Goal: Information Seeking & Learning: Learn about a topic

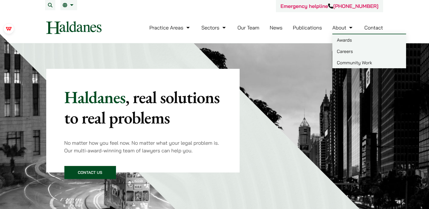
click at [341, 51] on link "Careers" at bounding box center [369, 51] width 74 height 11
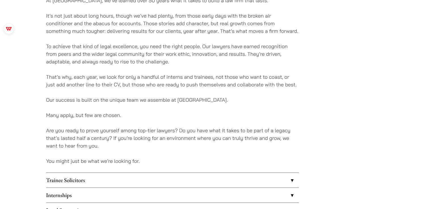
scroll to position [446, 0]
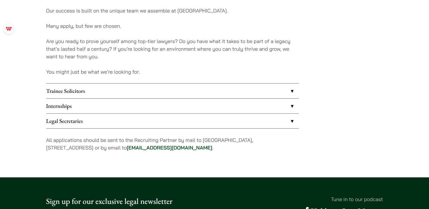
click at [168, 106] on link "Internships" at bounding box center [172, 106] width 253 height 15
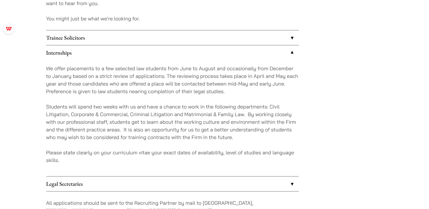
scroll to position [508, 0]
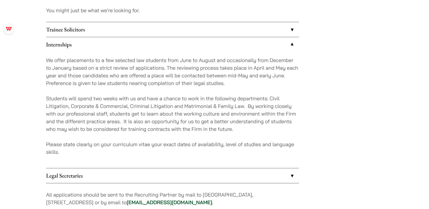
click at [160, 31] on link "Trainee Solicitors" at bounding box center [172, 29] width 253 height 15
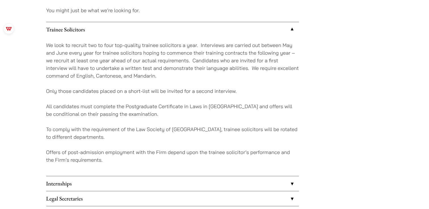
click at [117, 182] on link "Internships" at bounding box center [172, 183] width 253 height 15
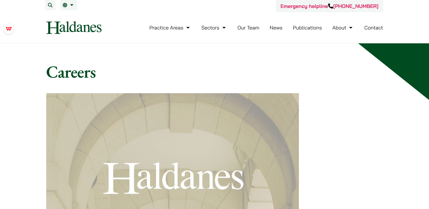
click at [315, 28] on link "Publications" at bounding box center [307, 27] width 29 height 7
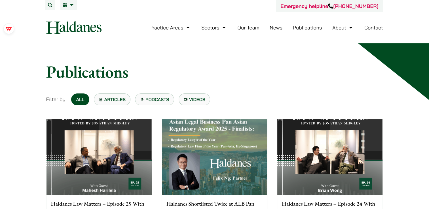
drag, startPoint x: 46, startPoint y: 28, endPoint x: 103, endPoint y: 26, distance: 57.6
click at [103, 26] on div "Practice Areas Antitrust and Competition Law Civil Litigation & Dispute Resolut…" at bounding box center [214, 27] width 347 height 13
click at [179, 63] on h1 "Publications" at bounding box center [214, 72] width 337 height 20
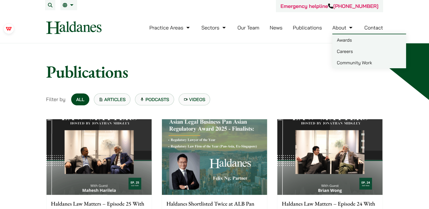
click at [344, 42] on link "Awards" at bounding box center [369, 39] width 74 height 11
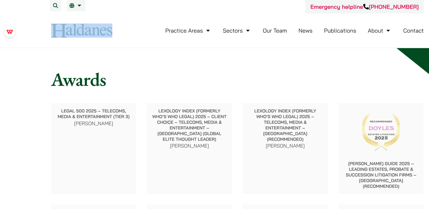
copy div
drag, startPoint x: 107, startPoint y: 28, endPoint x: 38, endPoint y: 31, distance: 69.3
click at [38, 31] on div "Emergency helpline +852 9763 5524 Practice Areas Antitrust and Competition Law …" at bounding box center [214, 21] width 357 height 43
click at [196, 37] on nav "Practice Areas Antitrust and Competition Law Civil Litigation & Dispute Resolut…" at bounding box center [214, 27] width 337 height 31
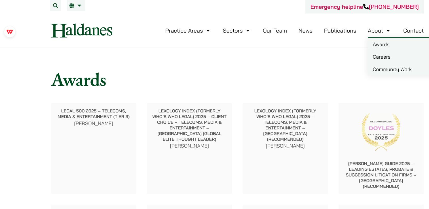
click at [280, 72] on h1 "Awards" at bounding box center [214, 72] width 337 height 20
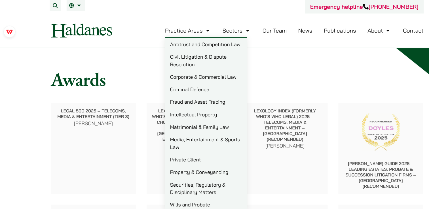
click at [172, 118] on link "Matrimonial & Family Law" at bounding box center [186, 114] width 74 height 11
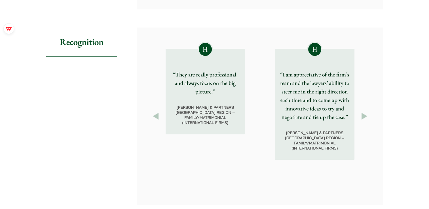
scroll to position [583, 0]
click at [155, 115] on button "Previous" at bounding box center [156, 115] width 10 height 10
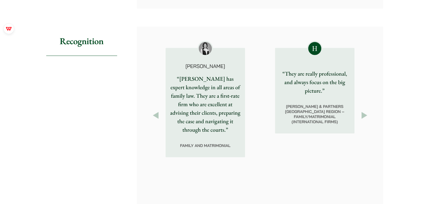
click at [155, 115] on button "Previous" at bounding box center [156, 115] width 10 height 10
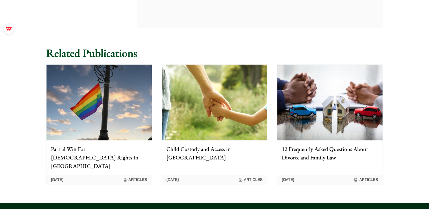
scroll to position [767, 0]
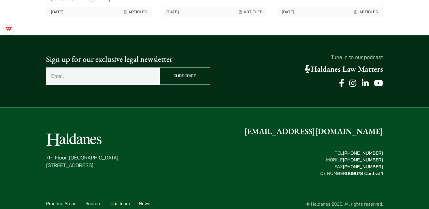
scroll to position [938, 0]
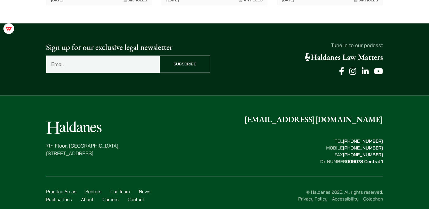
copy p "7th Floor, Ruttonjee House, 11 Duddell Street, Central, Hong Kong"
drag, startPoint x: 51, startPoint y: 135, endPoint x: 138, endPoint y: 143, distance: 87.4
click at [138, 143] on div "7th Floor, Ruttonjee House, 11 Duddell Street, Central, Hong Kong enquiries@hal…" at bounding box center [214, 139] width 337 height 51
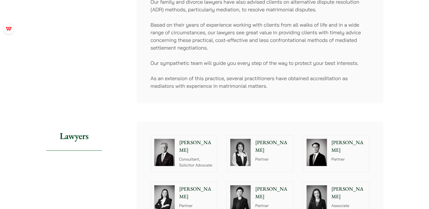
scroll to position [0, 0]
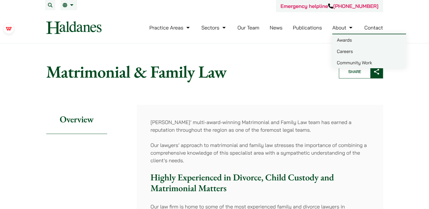
click at [346, 52] on link "Careers" at bounding box center [369, 51] width 74 height 11
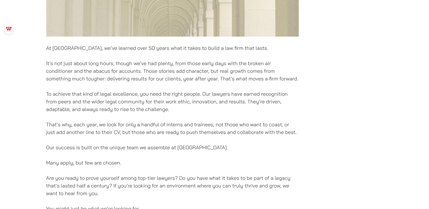
scroll to position [446, 0]
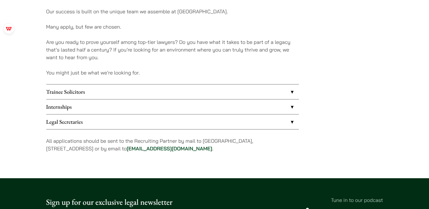
click at [212, 106] on link "Internships" at bounding box center [172, 107] width 253 height 15
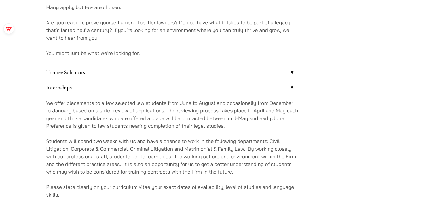
scroll to position [465, 0]
copy p "from June to August"
drag, startPoint x: 168, startPoint y: 103, endPoint x: 216, endPoint y: 104, distance: 47.6
click at [216, 104] on p "We offer placements to a few selected law students from June to August and occa…" at bounding box center [172, 114] width 253 height 31
click at [212, 187] on p "Please state clearly on your curriculum vitae your exact dates of availability,…" at bounding box center [172, 190] width 253 height 15
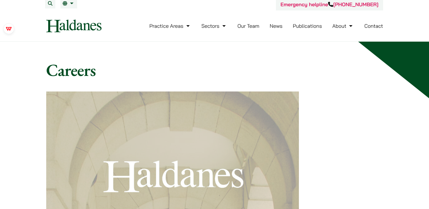
scroll to position [0, 0]
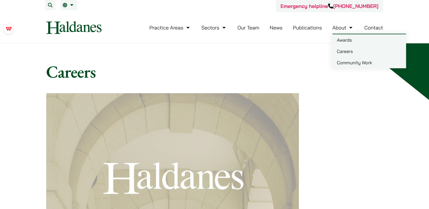
click at [347, 39] on link "Awards" at bounding box center [369, 39] width 74 height 11
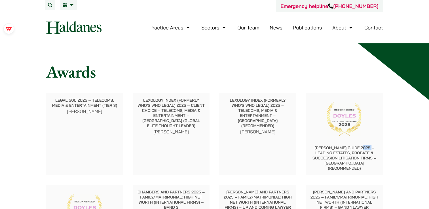
copy p "Lead"
drag, startPoint x: 359, startPoint y: 147, endPoint x: 368, endPoint y: 148, distance: 8.8
click at [368, 148] on p "Doyle’s Guide 2025 – Leading Estates, Probate & Succession Litigation Firms – H…" at bounding box center [345, 158] width 68 height 26
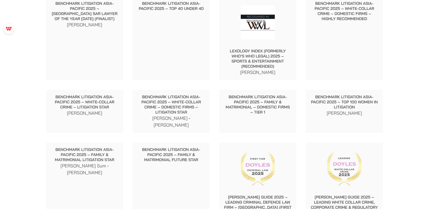
scroll to position [341, 0]
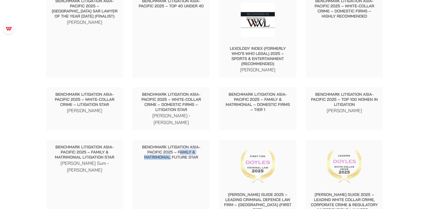
copy p "amily & Matrimonial"
drag, startPoint x: 179, startPoint y: 136, endPoint x: 171, endPoint y: 140, distance: 9.6
click at [171, 145] on p "Benchmark Litigation Asia-Pacific 2025 – Family & Matrimonial Future Star" at bounding box center [171, 152] width 68 height 15
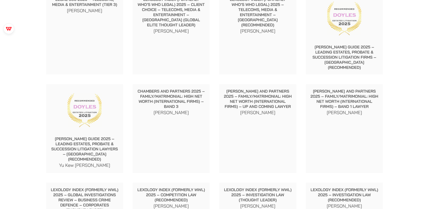
scroll to position [0, 0]
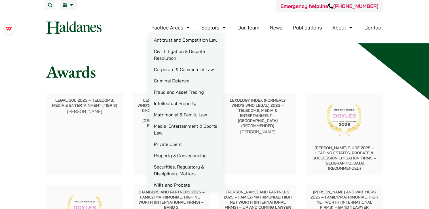
click at [184, 116] on link "Matrimonial & Family Law" at bounding box center [186, 114] width 74 height 11
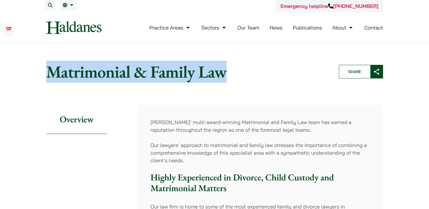
copy h1 "Matrimonial & Family Law"
drag, startPoint x: 46, startPoint y: 73, endPoint x: 226, endPoint y: 78, distance: 180.7
click at [226, 78] on header "Home » Practice Areas » Matrimonial & Family Law Matrimonial & Family Law Share" at bounding box center [214, 72] width 347 height 30
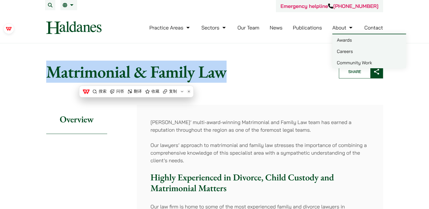
click at [346, 39] on link "Awards" at bounding box center [369, 39] width 74 height 11
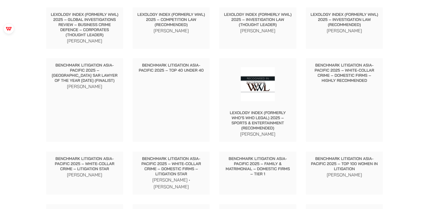
scroll to position [284, 0]
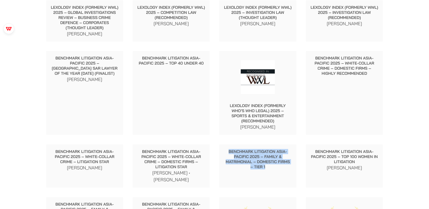
copy p "Benchmark Litigation Asia-Pacific 2025 – Family & Matrimonial – Domestic Firms …"
drag, startPoint x: 229, startPoint y: 141, endPoint x: 277, endPoint y: 157, distance: 49.8
click at [277, 157] on p "Benchmark Litigation Asia-Pacific 2025 – Family & Matrimonial – Domestic Firms …" at bounding box center [258, 159] width 68 height 20
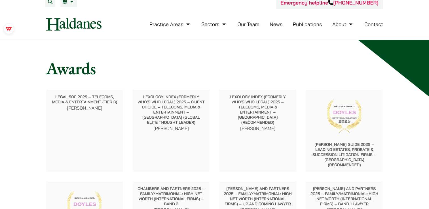
scroll to position [0, 0]
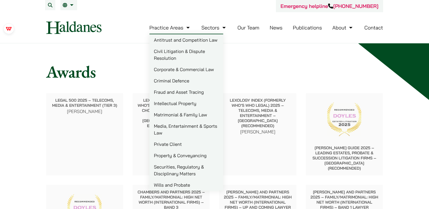
click at [172, 115] on link "Matrimonial & Family Law" at bounding box center [186, 114] width 74 height 11
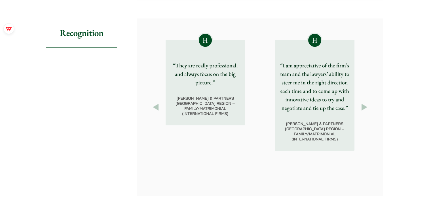
scroll to position [590, 0]
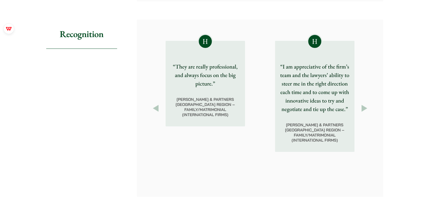
click at [157, 104] on button "Previous" at bounding box center [156, 108] width 10 height 10
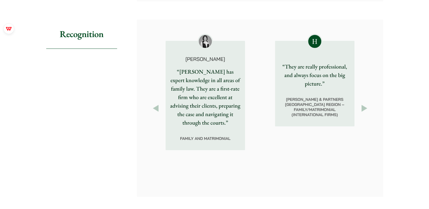
click at [157, 104] on button "Previous" at bounding box center [156, 108] width 10 height 10
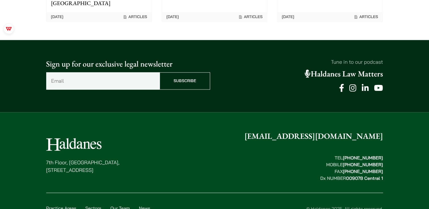
scroll to position [938, 0]
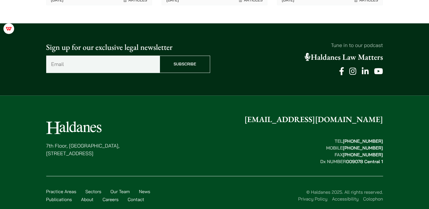
click at [145, 189] on link "News" at bounding box center [144, 192] width 11 height 6
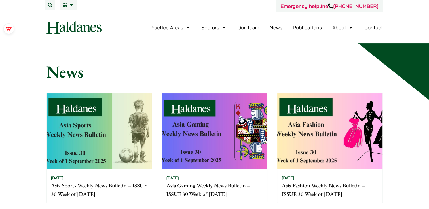
click at [175, 70] on h1 "News" at bounding box center [214, 72] width 337 height 20
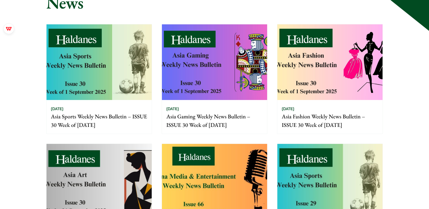
scroll to position [69, 0]
click at [84, 66] on img at bounding box center [99, 62] width 105 height 76
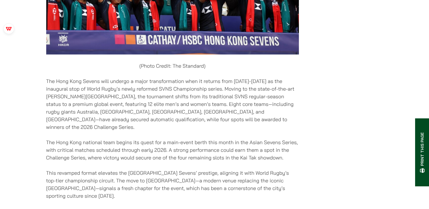
scroll to position [894, 0]
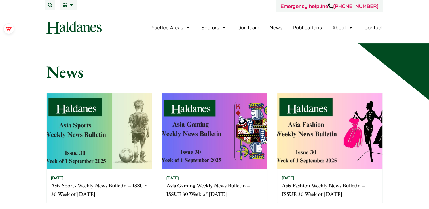
click at [252, 29] on link "Our Team" at bounding box center [248, 27] width 22 height 7
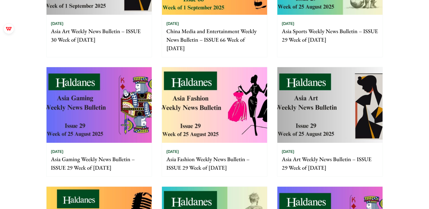
scroll to position [371, 0]
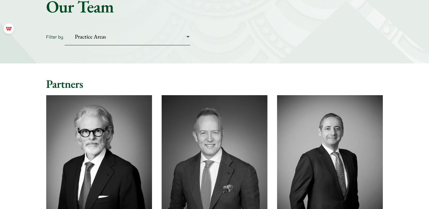
scroll to position [65, 0]
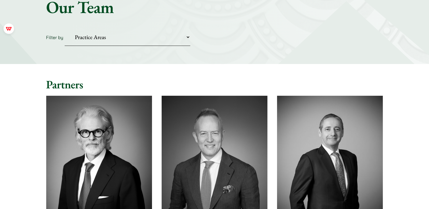
click at [157, 36] on select "Practice Areas Antitrust and Competition Civil Litigation & Dispute Resolution …" at bounding box center [128, 37] width 126 height 17
select select "divorce-and-family-law"
click at [65, 29] on select "Practice Areas Antitrust and Competition Civil Litigation & Dispute Resolution …" at bounding box center [128, 37] width 126 height 17
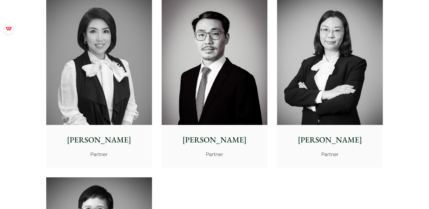
scroll to position [167, 0]
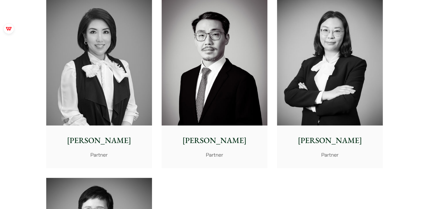
click at [105, 138] on p "Elsie Liu" at bounding box center [99, 141] width 97 height 12
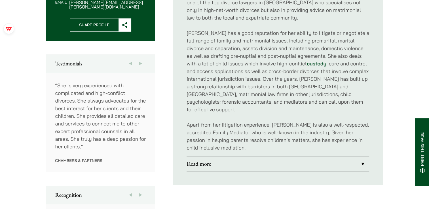
scroll to position [271, 0]
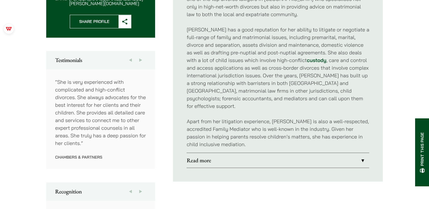
click at [212, 154] on link "Read more" at bounding box center [278, 160] width 183 height 15
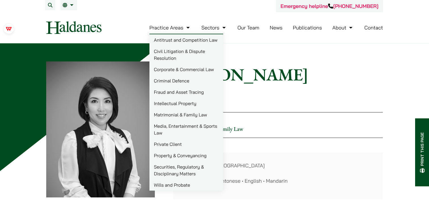
click at [170, 115] on link "Matrimonial & Family Law" at bounding box center [186, 114] width 74 height 11
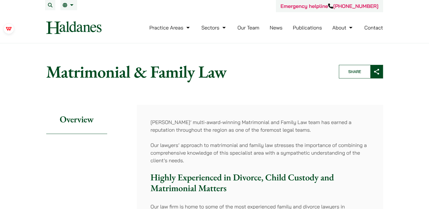
scroll to position [44, 0]
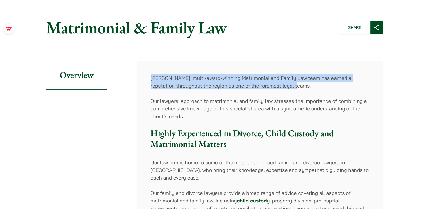
copy p "[PERSON_NAME]’ multi-award-winning Matrimonial and Family Law team has earned a…"
drag, startPoint x: 151, startPoint y: 78, endPoint x: 295, endPoint y: 85, distance: 144.5
click at [295, 85] on p "[PERSON_NAME]’ multi-award-winning Matrimonial and Family Law team has earned a…" at bounding box center [260, 81] width 219 height 15
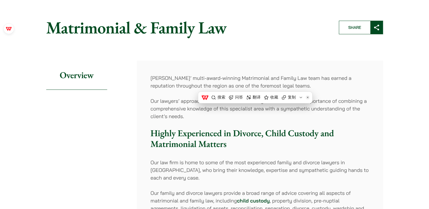
click at [166, 100] on p "Our lawyers’ approach to matrimonial and family law stresses the importance of …" at bounding box center [260, 108] width 219 height 23
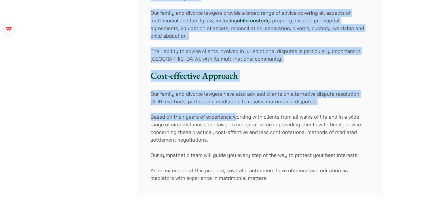
scroll to position [271, 0]
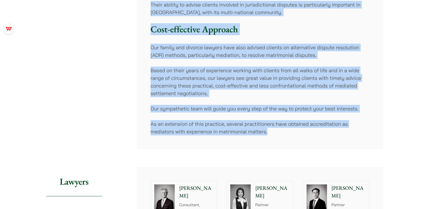
copy div "Highly Experienced in Divorce, Child Custody and Matrimonial Matters Our law fi…"
drag, startPoint x: 150, startPoint y: 76, endPoint x: 302, endPoint y: 131, distance: 162.1
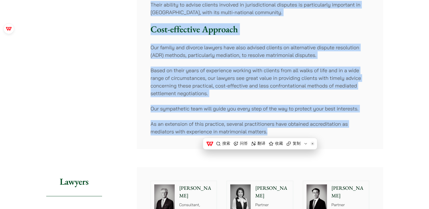
click at [200, 97] on p "Based on their years of experience working with clients from all walks of life …" at bounding box center [260, 82] width 219 height 31
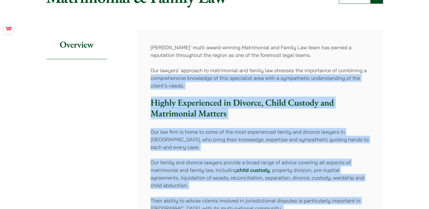
scroll to position [73, 0]
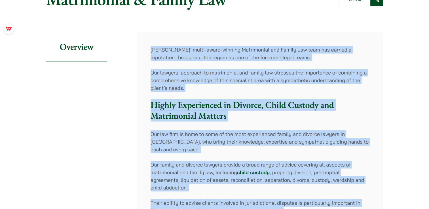
copy div "Haldanes’ multi-award-winning Matrimonial and Family Law team has earned a repu…"
drag, startPoint x: 267, startPoint y: 132, endPoint x: 144, endPoint y: 50, distance: 147.7
click at [144, 50] on div "Haldanes’ multi-award-winning Matrimonial and Family Law team has earned a repu…" at bounding box center [260, 189] width 246 height 315
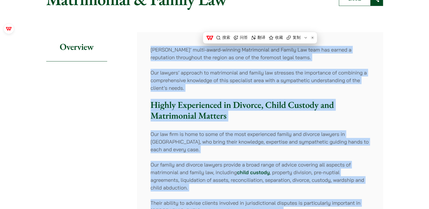
click at [181, 85] on p "Our lawyers’ approach to matrimonial and family law stresses the importance of …" at bounding box center [260, 80] width 219 height 23
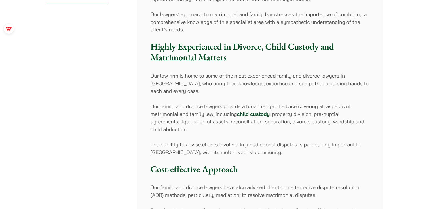
scroll to position [132, 0]
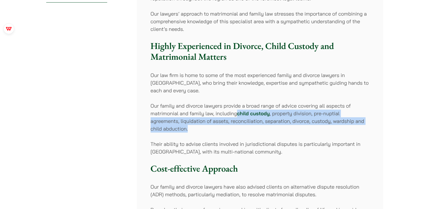
copy p "child custody , property division, pre-nuptial agreements, liquidation of asset…"
drag, startPoint x: 236, startPoint y: 112, endPoint x: 283, endPoint y: 127, distance: 49.1
click at [283, 127] on p "Our family and divorce lawyers provide a broad range of advice covering all asp…" at bounding box center [260, 117] width 219 height 31
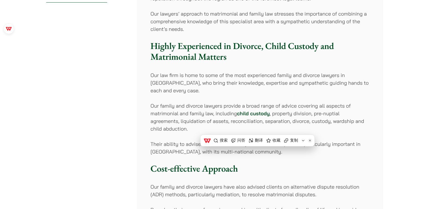
click at [180, 103] on p "Our family and divorce lawyers provide a broad range of advice covering all asp…" at bounding box center [260, 117] width 219 height 31
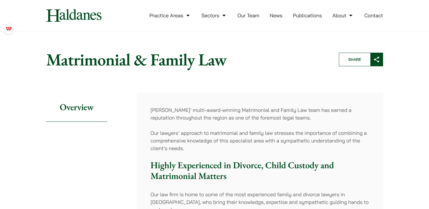
scroll to position [0, 0]
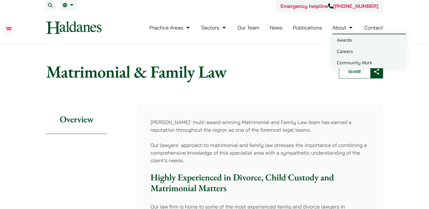
click at [343, 63] on link "Community Work" at bounding box center [369, 62] width 74 height 11
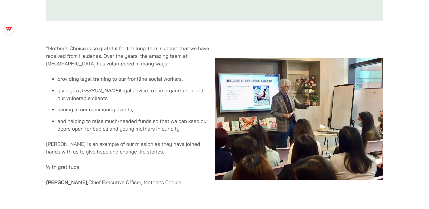
scroll to position [479, 0]
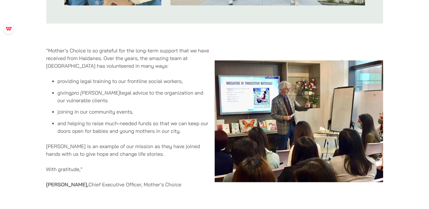
copy div "Mother’s Choice is so grateful for the long-term support that we have received …"
drag, startPoint x: 165, startPoint y: 177, endPoint x: 48, endPoint y: 44, distance: 177.0
click at [48, 44] on div "“Mother’s Choice is so grateful for the long-term support that we have received…" at bounding box center [130, 122] width 168 height 160
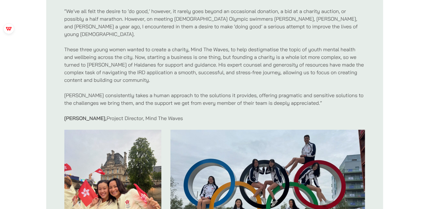
scroll to position [195, 0]
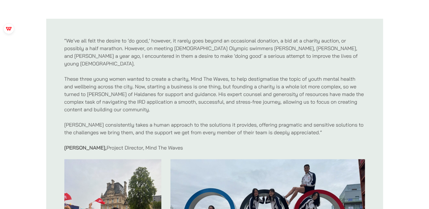
click at [133, 122] on p "[PERSON_NAME] consistently takes a human approach to the solutions it provides,…" at bounding box center [214, 128] width 301 height 15
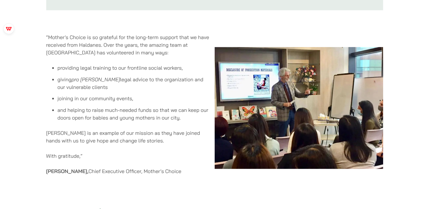
scroll to position [500, 0]
